Goal: Obtain resource: Download file/media

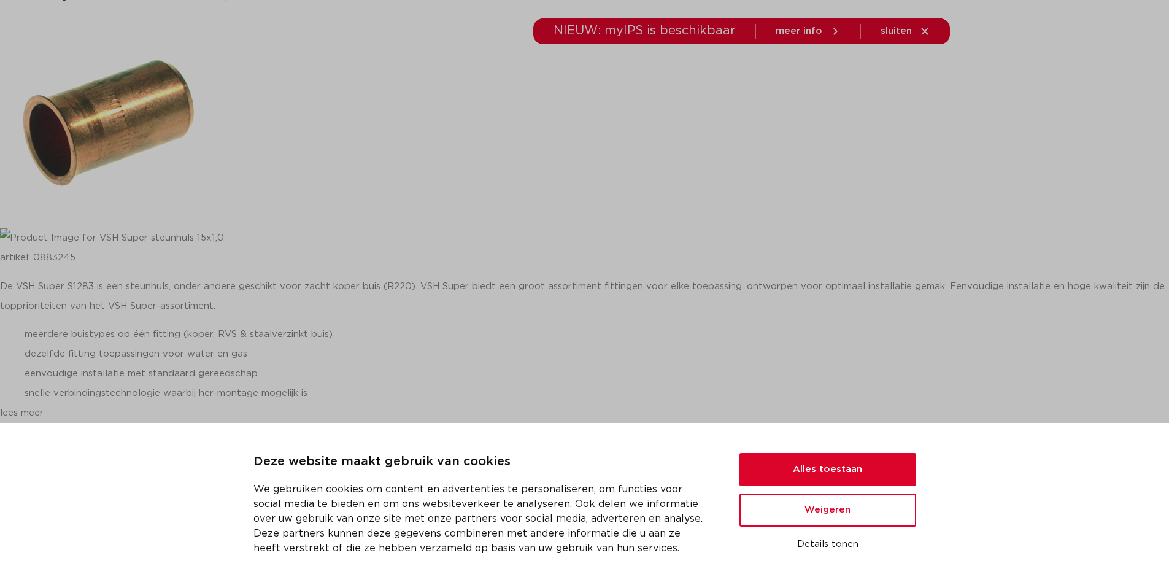
scroll to position [368, 0]
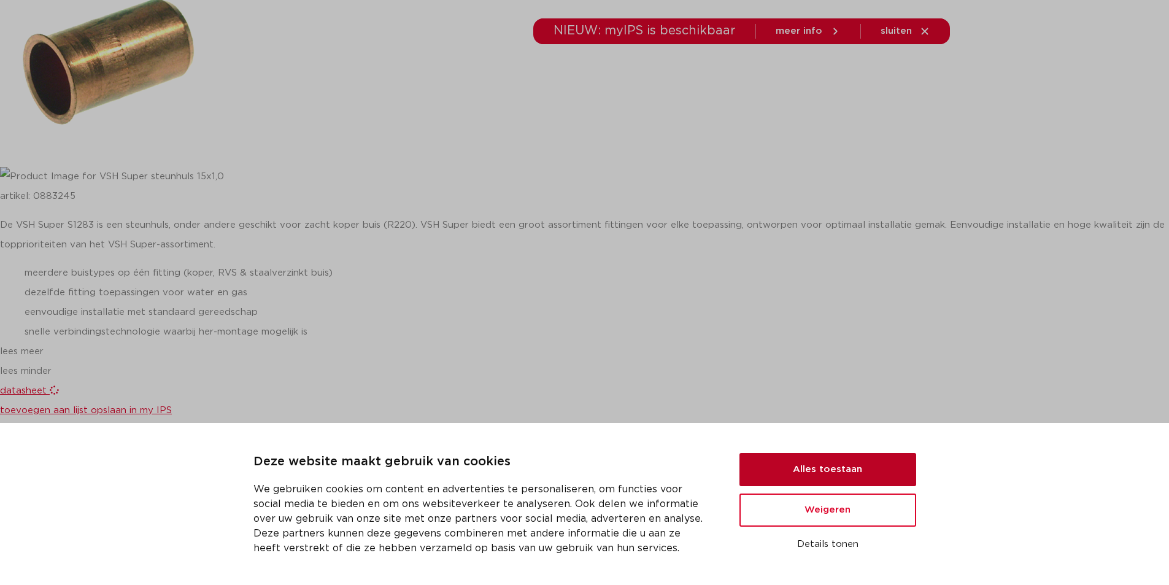
click at [786, 464] on button "Alles toestaan" at bounding box center [828, 469] width 177 height 33
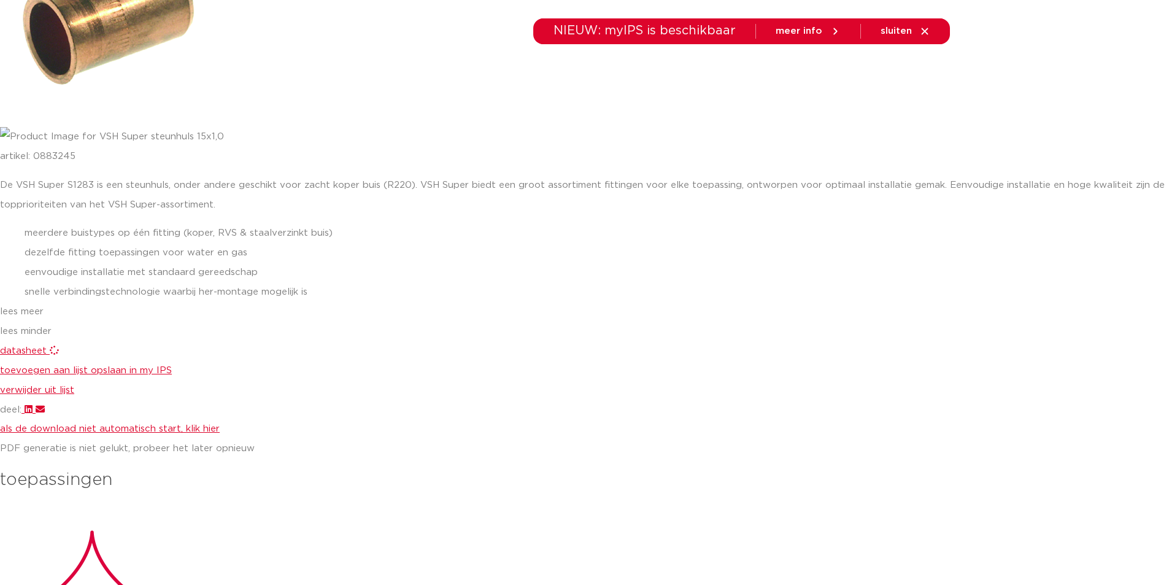
scroll to position [430, 0]
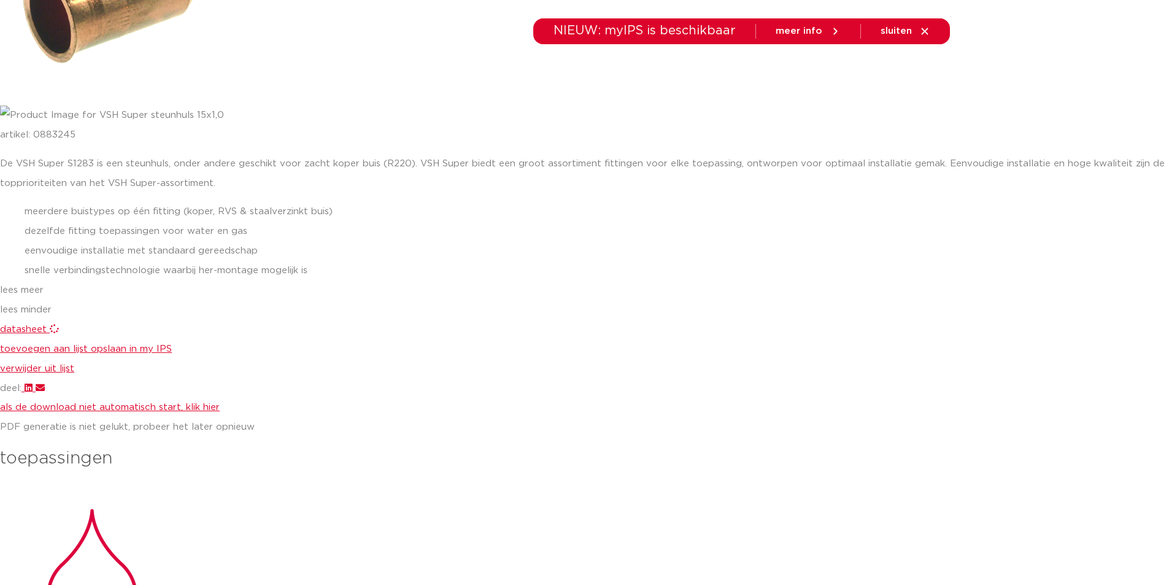
click at [34, 325] on span "datasheet" at bounding box center [23, 329] width 47 height 9
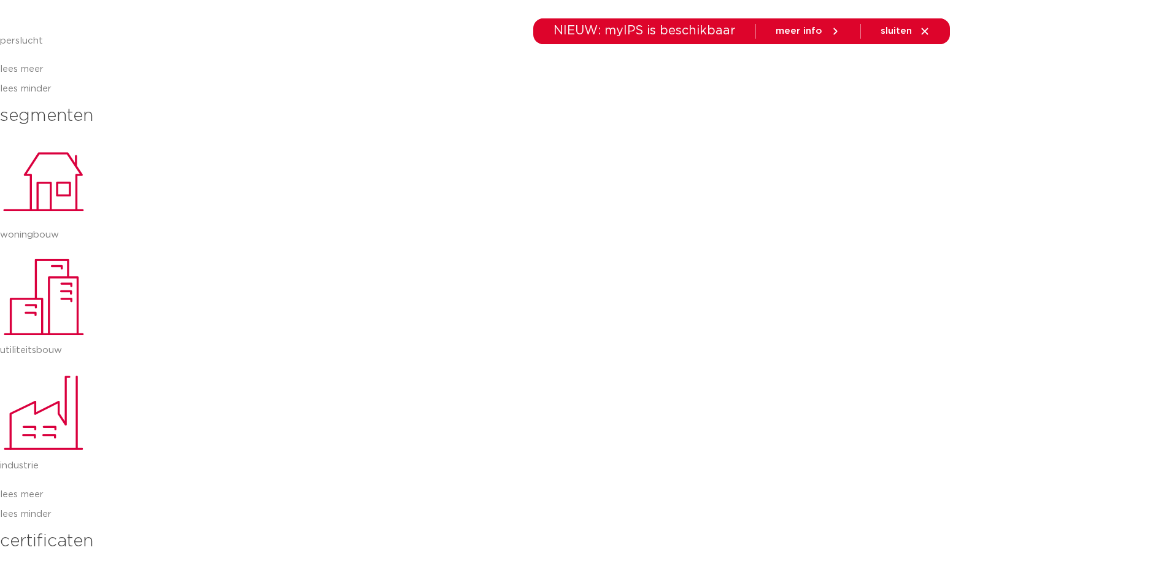
scroll to position [1535, 0]
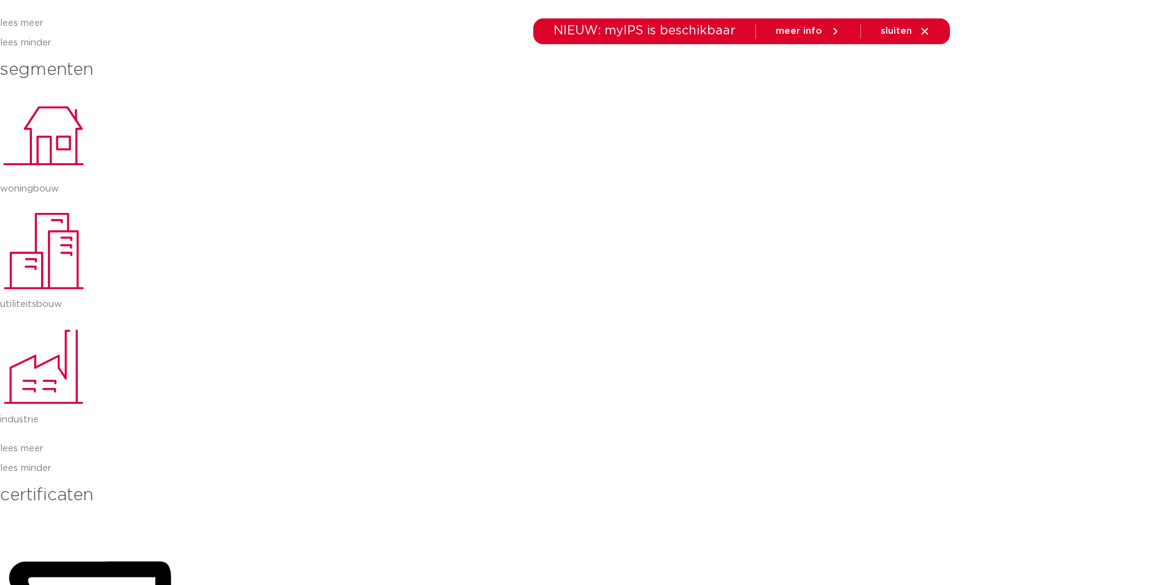
click at [926, 28] on icon at bounding box center [925, 31] width 11 height 11
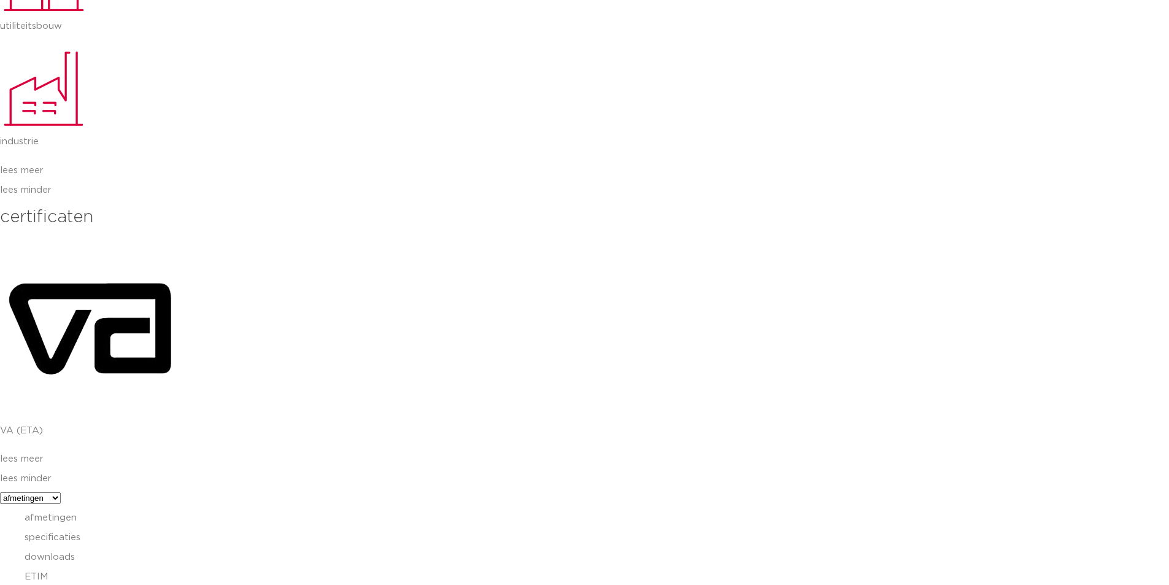
scroll to position [2026, 0]
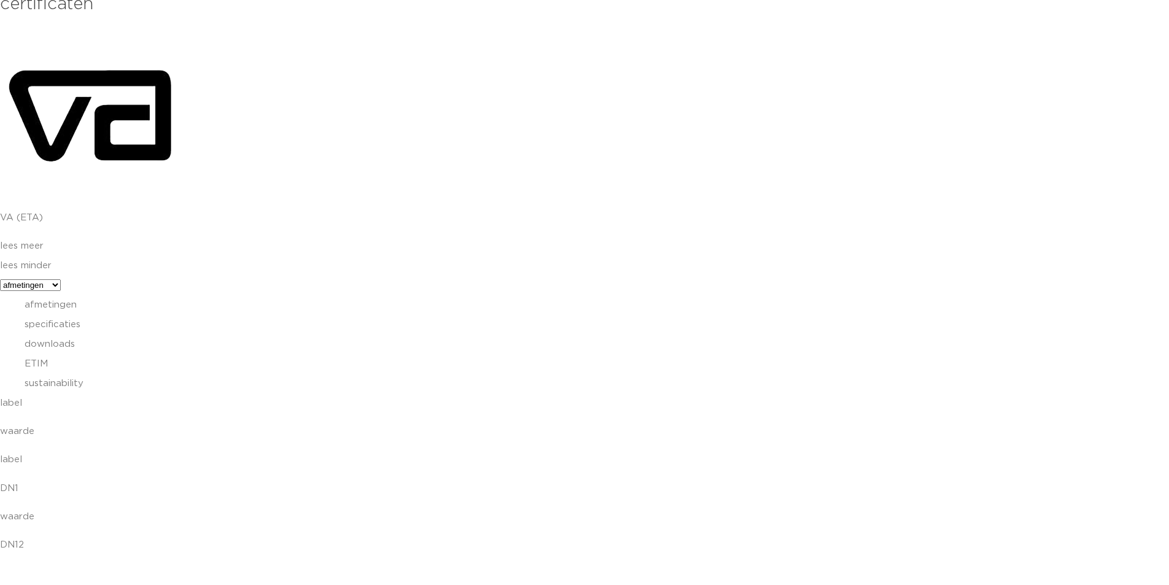
click at [64, 302] on li "afmetingen" at bounding box center [597, 305] width 1145 height 20
click at [262, 297] on li "afmetingen" at bounding box center [597, 305] width 1145 height 20
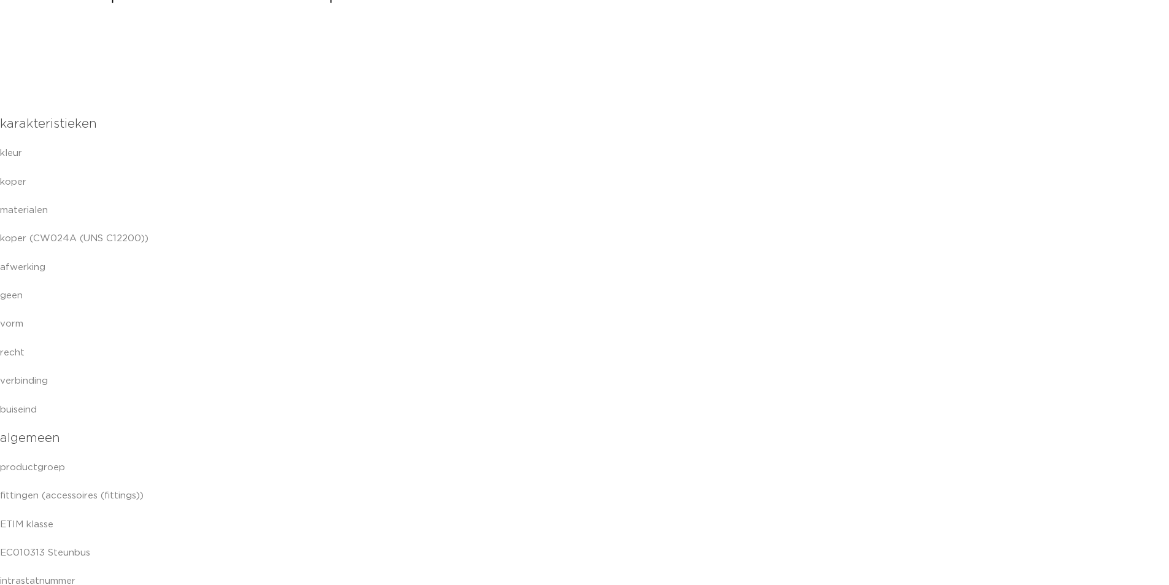
scroll to position [2885, 0]
drag, startPoint x: 516, startPoint y: 341, endPoint x: 368, endPoint y: 324, distance: 148.9
click at [368, 324] on div "vorm recht" at bounding box center [584, 331] width 1169 height 48
click at [367, 324] on p "vorm" at bounding box center [584, 317] width 1169 height 20
click at [462, 336] on p "recht" at bounding box center [584, 346] width 1169 height 20
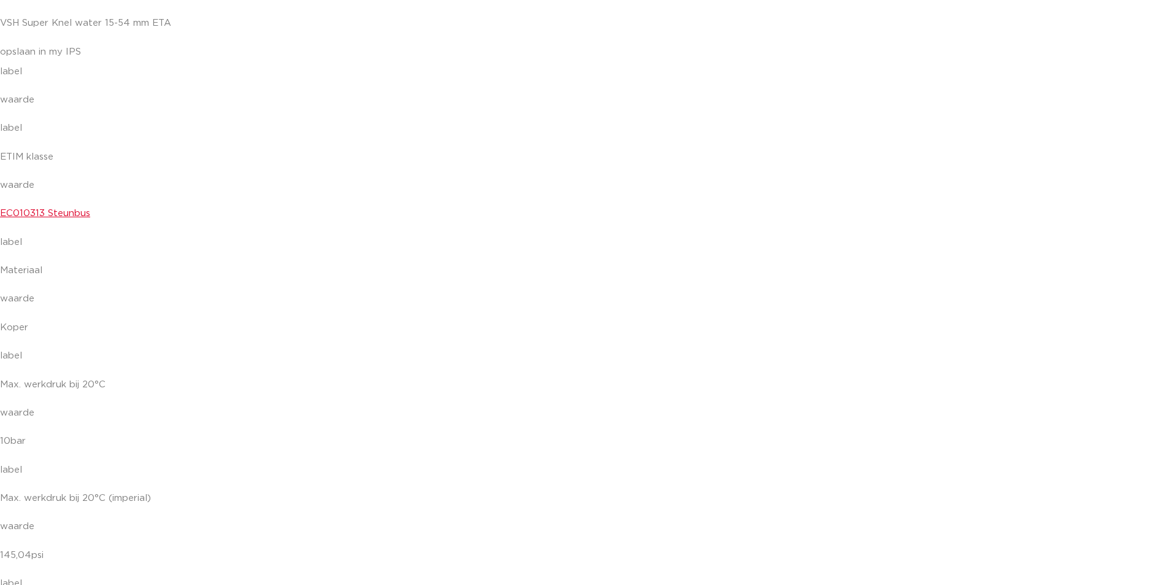
scroll to position [5280, 0]
